Goal: Find specific page/section: Locate a particular part of the current website

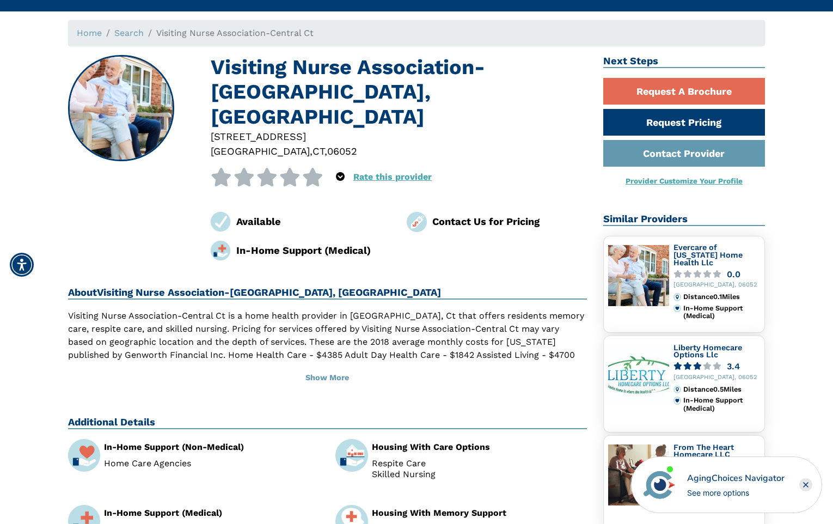
scroll to position [315, 0]
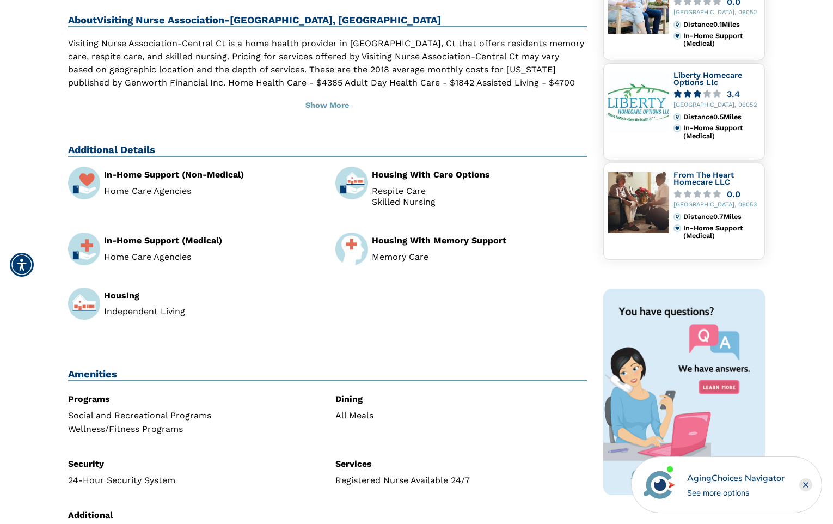
click at [242, 250] on div "In-Home Support (Non-Medical) Home Care Agencies Housing With Care Options Resp…" at bounding box center [327, 254] width 535 height 175
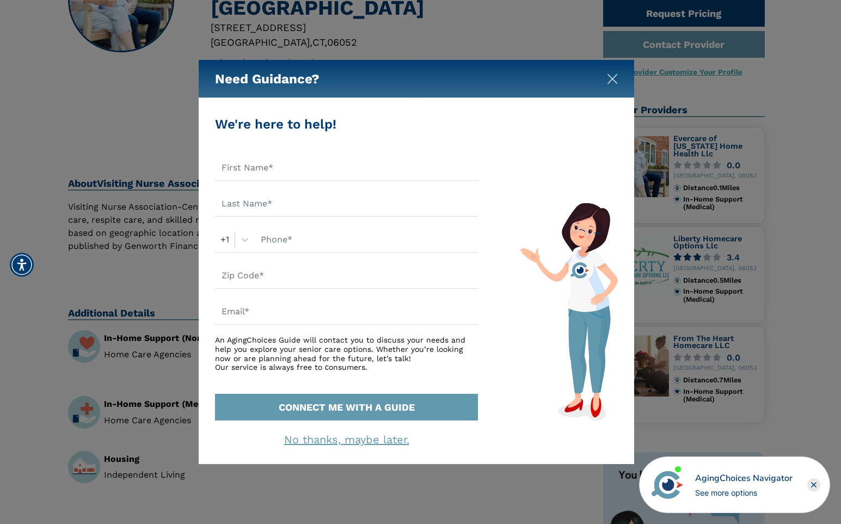
click at [613, 77] on img "Close" at bounding box center [612, 78] width 11 height 11
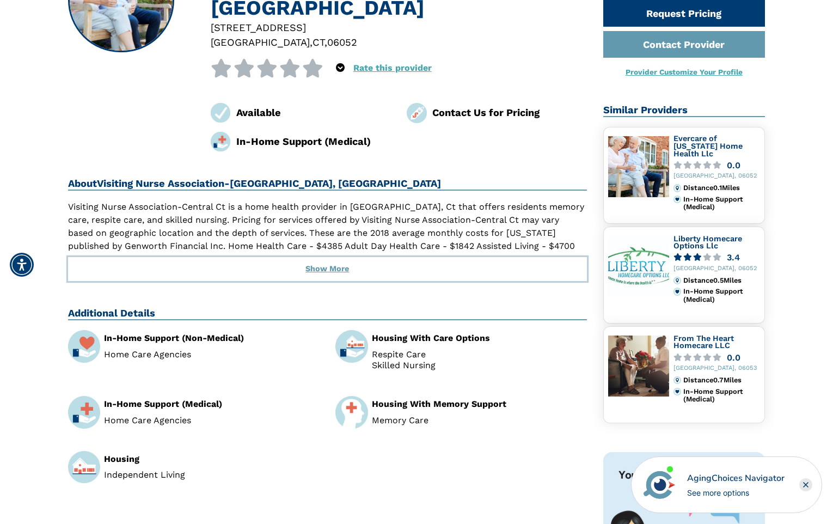
click at [337, 257] on button "Show More" at bounding box center [327, 269] width 519 height 24
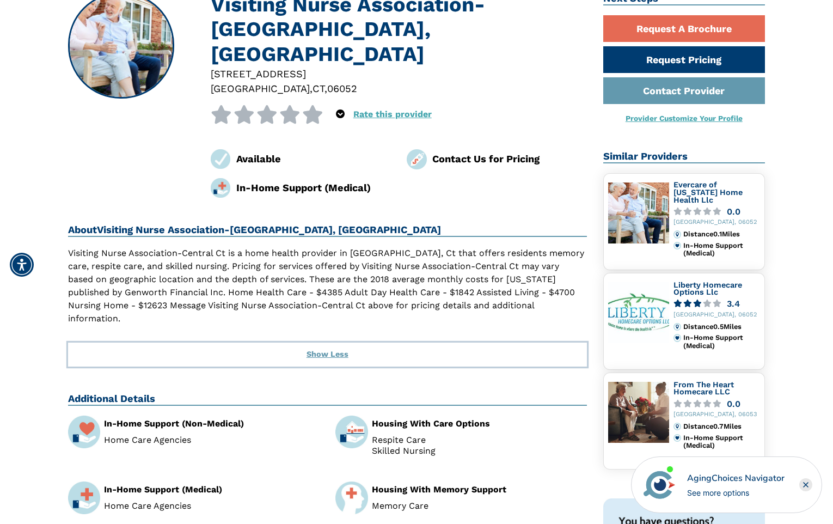
scroll to position [0, 0]
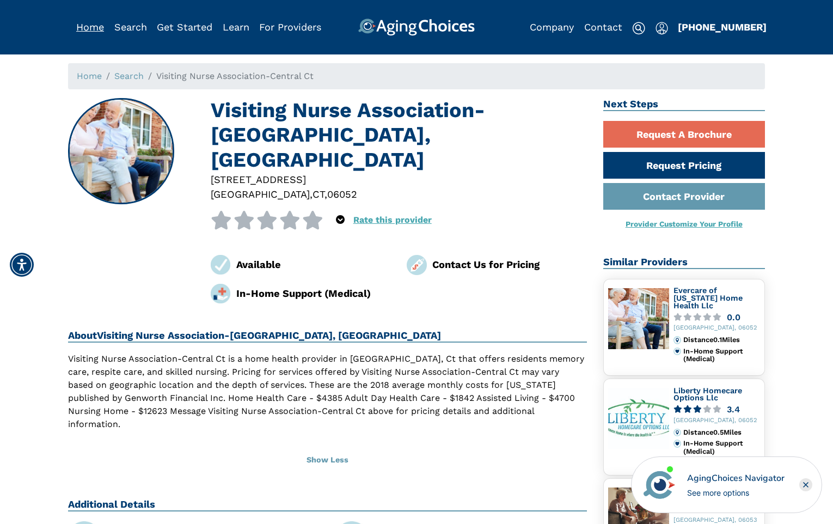
click at [91, 26] on link "Home" at bounding box center [90, 26] width 28 height 11
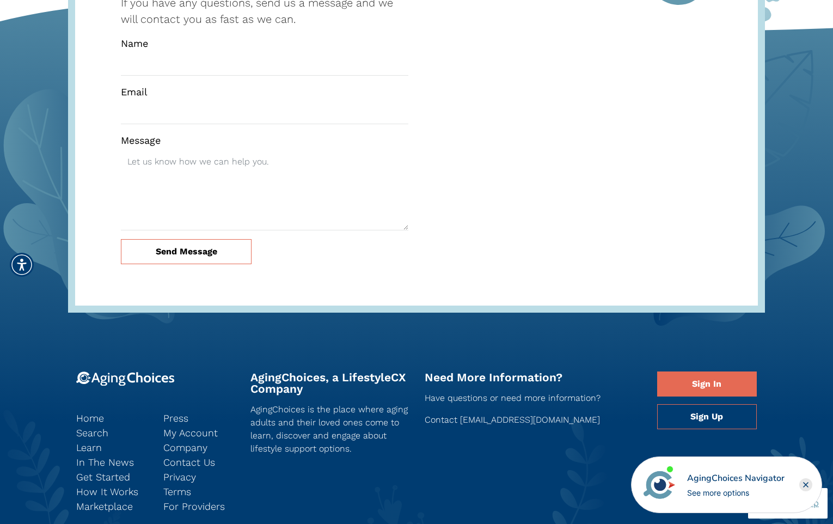
scroll to position [3041, 0]
